Goal: Task Accomplishment & Management: Complete application form

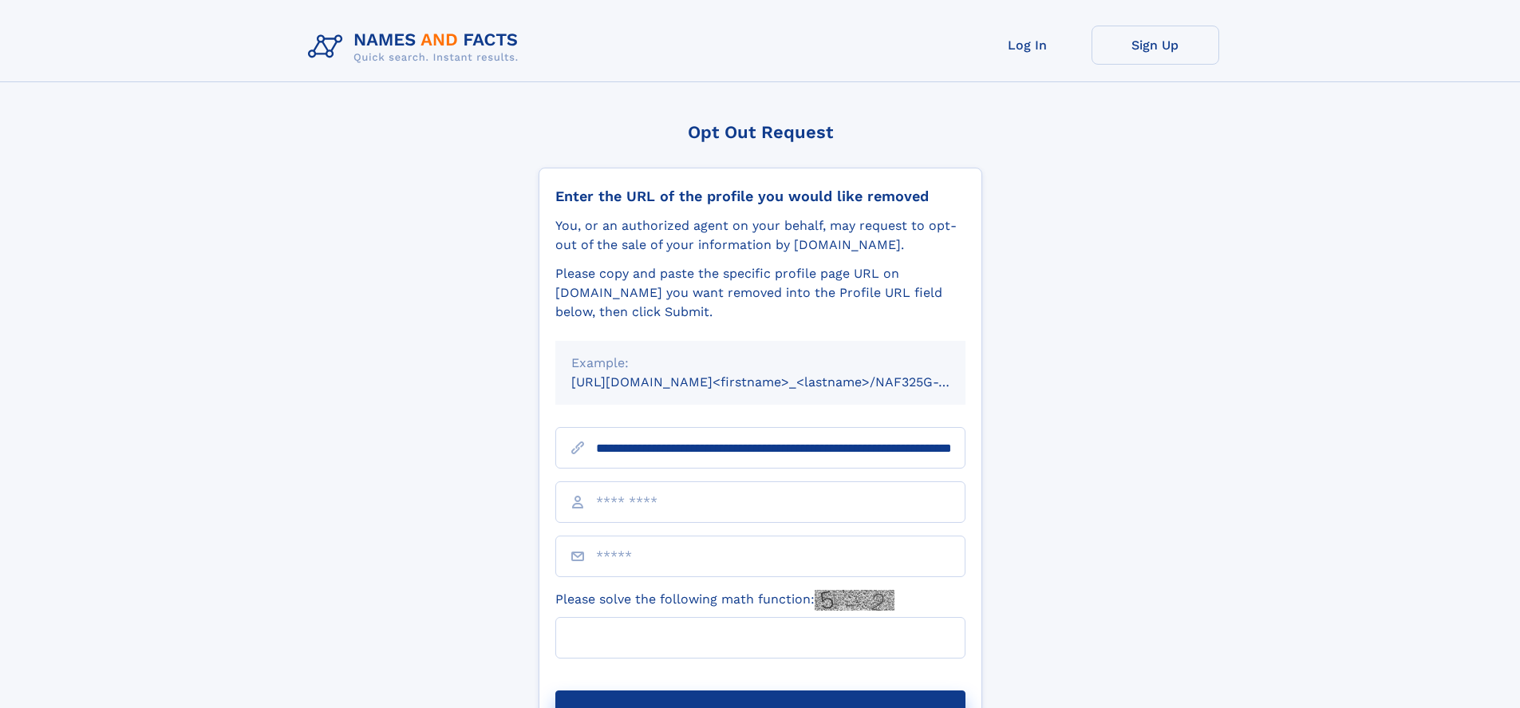
scroll to position [0, 163]
type input "**********"
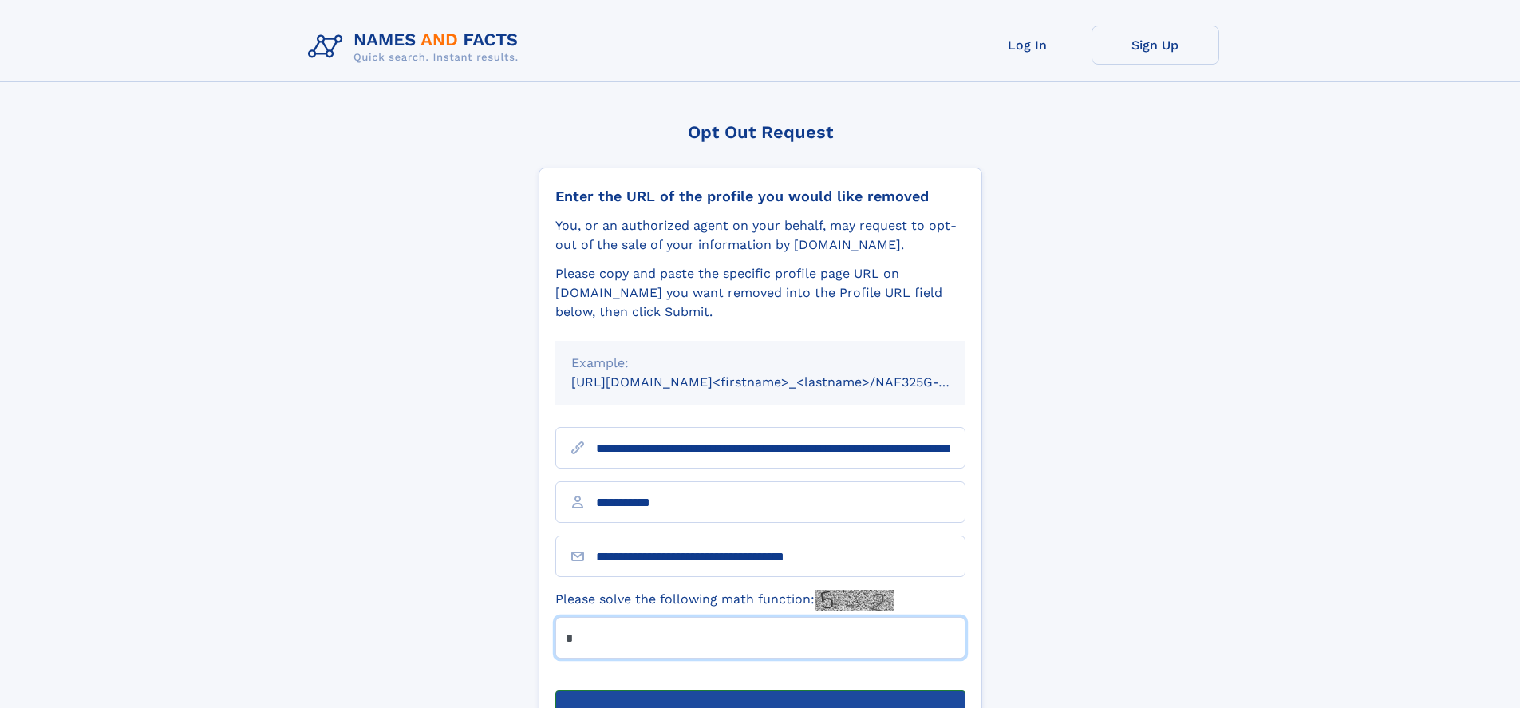
type input "*"
click at [760, 690] on button "Submit Opt Out Request" at bounding box center [760, 715] width 410 height 51
